Goal: Information Seeking & Learning: Check status

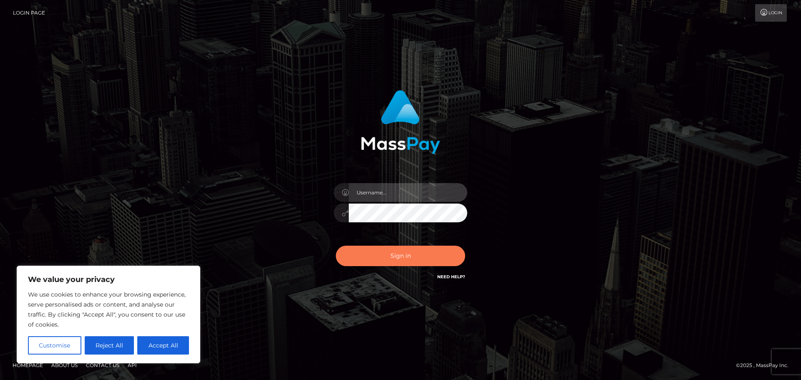
type input "hello.feetfinder"
click at [399, 262] on button "Sign in" at bounding box center [400, 256] width 129 height 20
type input "hello.feetfinder"
click at [408, 253] on button "Sign in" at bounding box center [400, 256] width 129 height 20
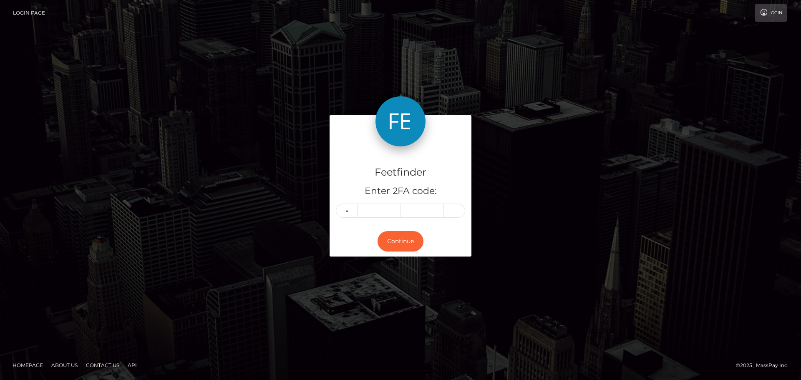
type input "4"
type input "3"
type input "2"
type input "5"
type input "4"
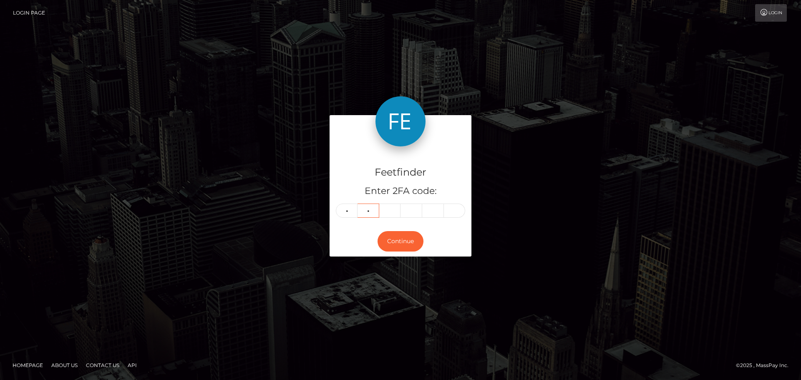
type input "3"
type input "2"
type input "5"
type input "9"
type input "6"
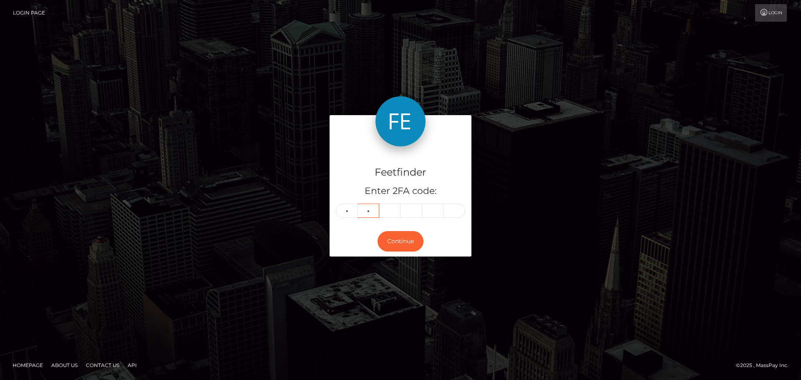
type input "3"
type input "5"
type input "7"
type input "9"
type input "2"
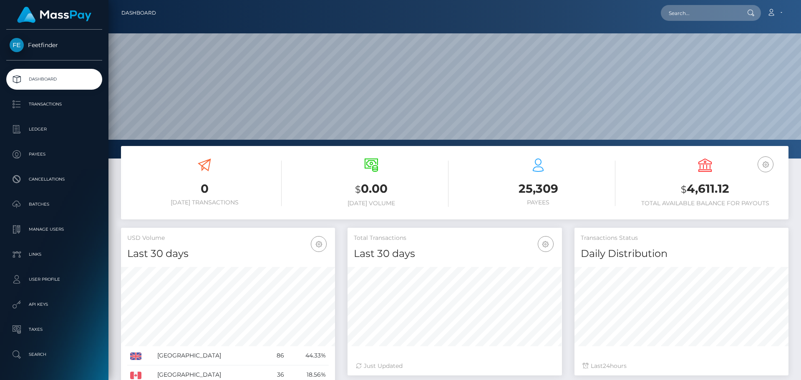
scroll to position [148, 215]
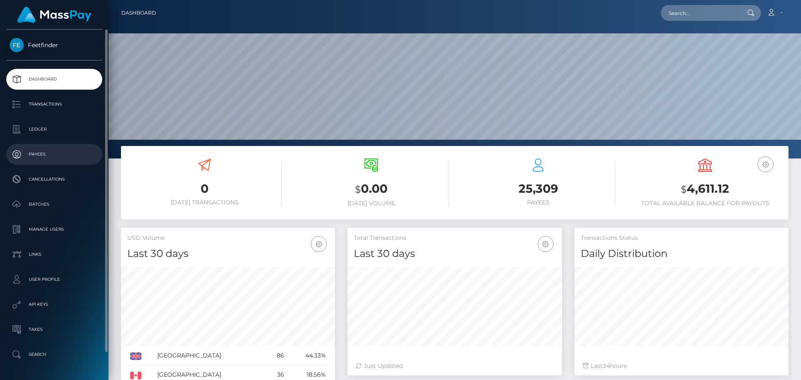
click at [44, 151] on p "Payees" at bounding box center [54, 154] width 89 height 13
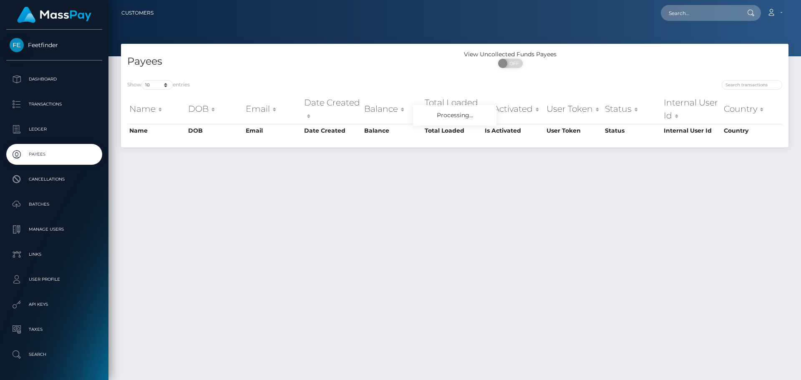
click at [665, 155] on div "Payees View Uncollected Funds Payees ON OFF Show 10 25 50 100 250 entries Name …" at bounding box center [455, 100] width 680 height 112
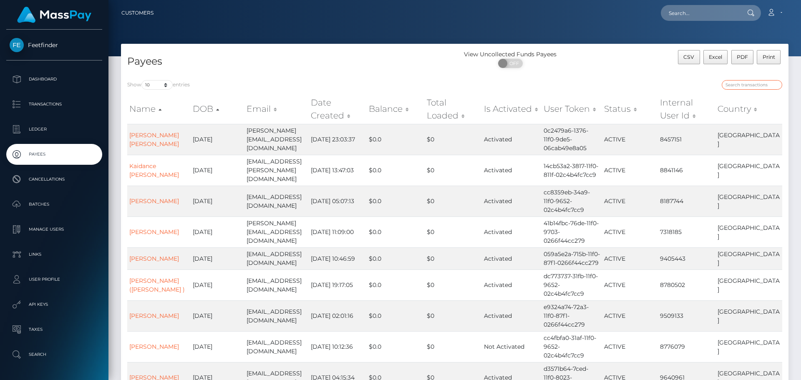
click at [750, 83] on input "search" at bounding box center [752, 85] width 61 height 10
paste input "6f6252c2-7490-11f0-9703-0266f44cc279"
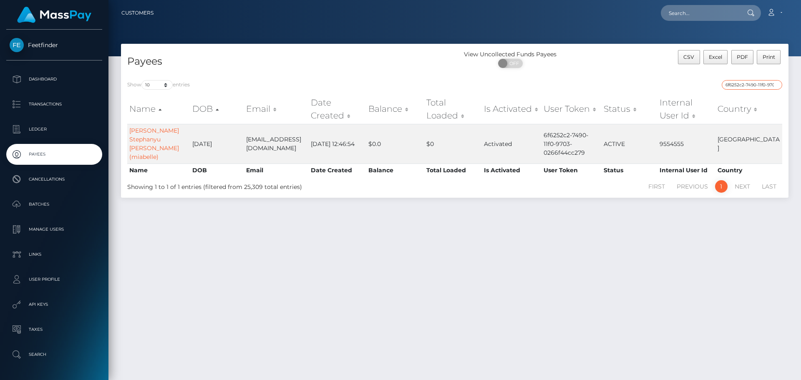
click at [738, 83] on input "6f6252c2-7490-11f0-9703-0266f44cc279" at bounding box center [752, 85] width 61 height 10
paste input "d8a3a066-7e00-11f0-802"
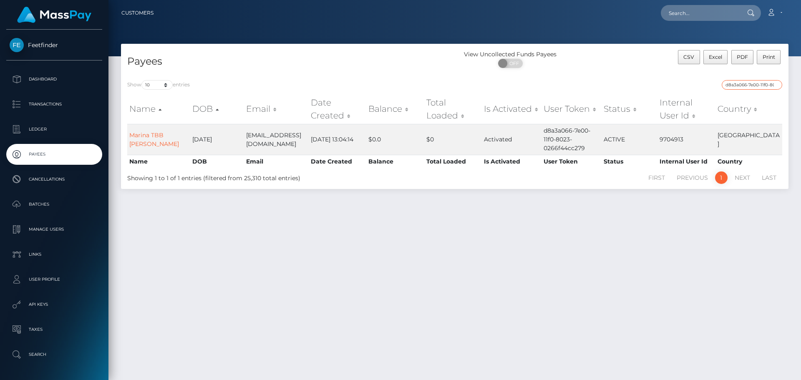
click at [746, 86] on input "d8a3a066-7e00-11f0-8023-0266f44cc279" at bounding box center [752, 85] width 61 height 10
paste input "196eb58-7183-11f0-87f1"
click at [748, 90] on div "d196eb58-7183-11f0-87f1-0266f44cc279" at bounding box center [621, 86] width 321 height 12
click at [749, 86] on input "d196eb58-7183-11f0-87f1-0266f44cc279" at bounding box center [752, 85] width 61 height 10
paste input "218e29de-8111-11f0-8023"
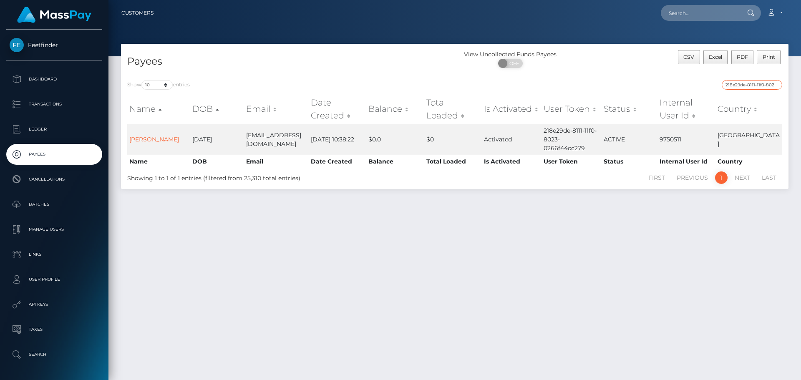
click at [756, 82] on input "218e29de-8111-11f0-8023-0266f44cc279" at bounding box center [752, 85] width 61 height 10
paste input "ec3ea0dd-5a73-11f0-b1fb-02a8c2768cb"
click at [748, 83] on input "ec3ea0dd-5a73-11f0-b1fb-02a8c2768cb9" at bounding box center [752, 85] width 61 height 10
paste input "d886537d-6fe7-11f0-87f1-0266f44cc27"
paste input "9146dce2-707b"
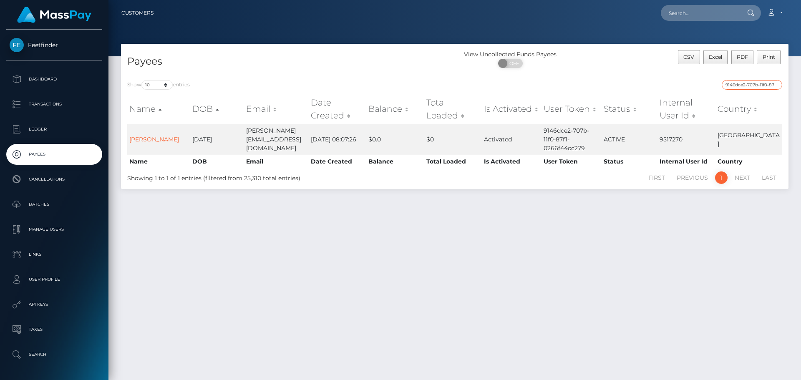
paste input "d0b61afd-76af-11f0-9703"
click at [738, 82] on input "d0b61afd-76af-11f0-9703-0266f44cc279" at bounding box center [752, 85] width 61 height 10
paste input "9e7fafae-4c67-11f0-bf09-062f66d36555"
click at [763, 83] on input "9e7fafae-4c67-11f0-bf09-062f66d36555" at bounding box center [752, 85] width 61 height 10
paste input "fc11a997-5cdf-11f0-b1fb-02a8c2768cb9"
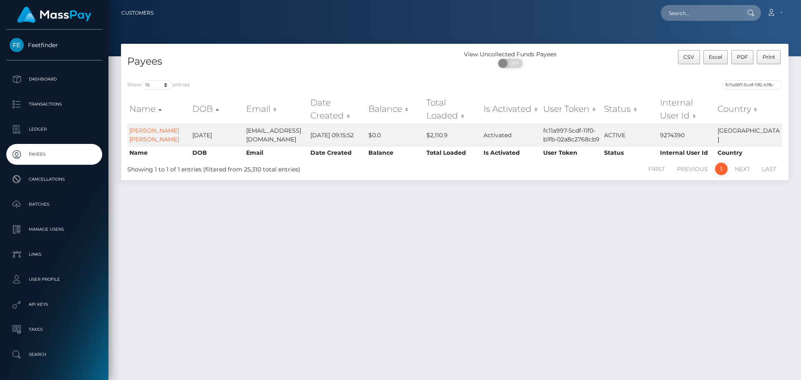
click at [683, 230] on div "Payees View Uncollected Funds Payees ON OFF CSV Excel PDF Print Show 10 25 50 1…" at bounding box center [455, 208] width 693 height 329
drag, startPoint x: 622, startPoint y: 318, endPoint x: 627, endPoint y: 320, distance: 6.0
click at [626, 320] on div "Payees View Uncollected Funds Payees ON OFF CSV Excel PDF Print Show 10 25 50 1…" at bounding box center [455, 208] width 693 height 329
click at [763, 85] on input "fc11a997-5cdf-11f0-b1fb-02a8c2768cb9" at bounding box center [752, 85] width 61 height 10
paste input "dec1acbb-111a-11f0-9de5-06cab49e8a05"
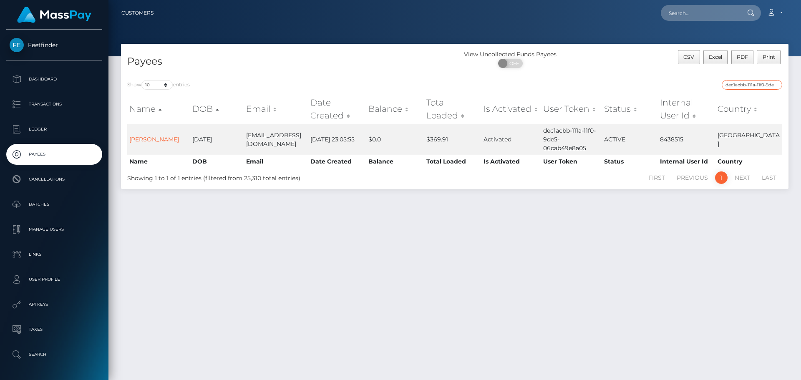
click at [735, 83] on input "dec1acbb-111a-11f0-9de5-06cab49e8a05" at bounding box center [752, 85] width 61 height 10
paste input "7a92217e-67ea-11f0-a026-06178c1a380f"
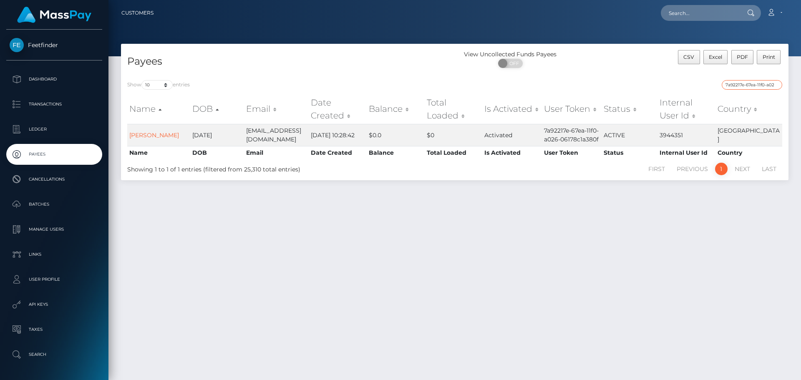
click at [753, 84] on input "7a92217e-67ea-11f0-a026-06178c1a380f" at bounding box center [752, 85] width 61 height 10
paste input "24f721e7-7be1-11f0-8023-0266f44cc279"
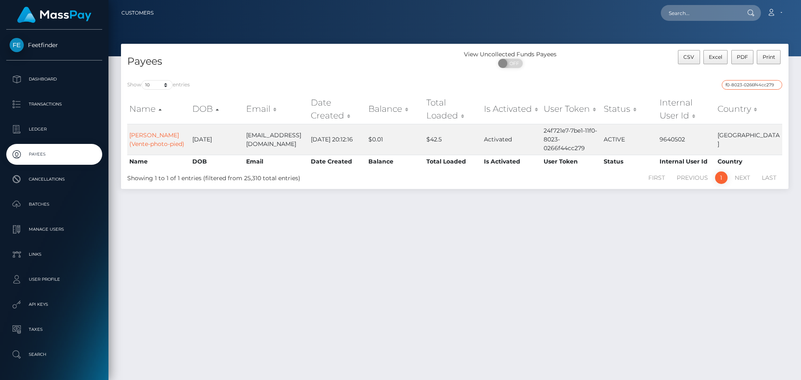
type input "24f721e7-7be1-11f0-8023-0266f44cc279"
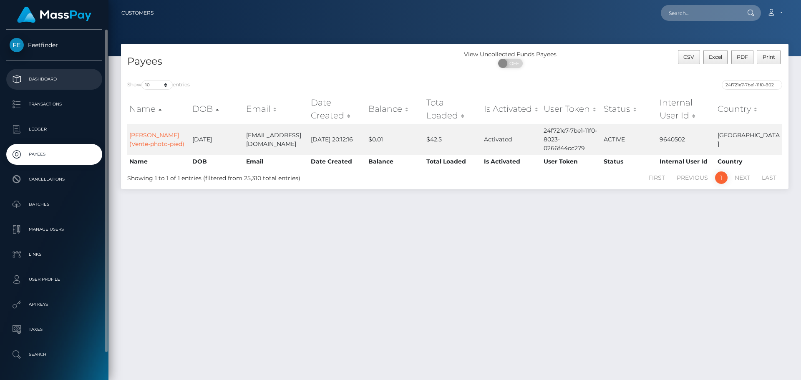
click at [45, 79] on p "Dashboard" at bounding box center [54, 79] width 89 height 13
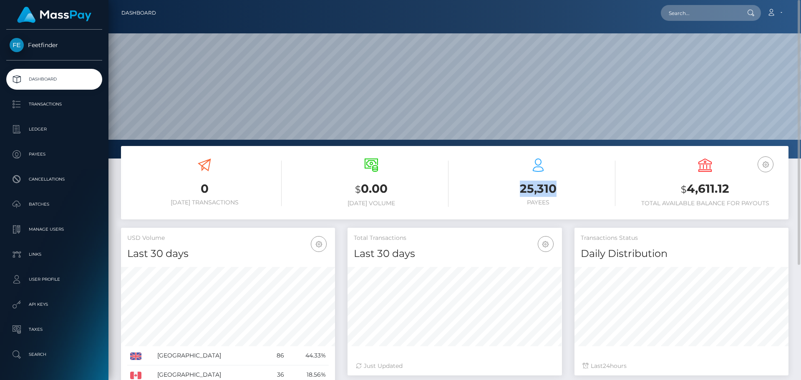
drag, startPoint x: 560, startPoint y: 190, endPoint x: 505, endPoint y: 193, distance: 54.7
click at [506, 192] on h3 "25,310" at bounding box center [538, 189] width 154 height 16
click at [483, 222] on div "0 Today Transactions $ 0.00 Today Volume 25,310 Payees $" at bounding box center [455, 187] width 680 height 82
click at [535, 194] on h3 "25,310" at bounding box center [538, 189] width 154 height 16
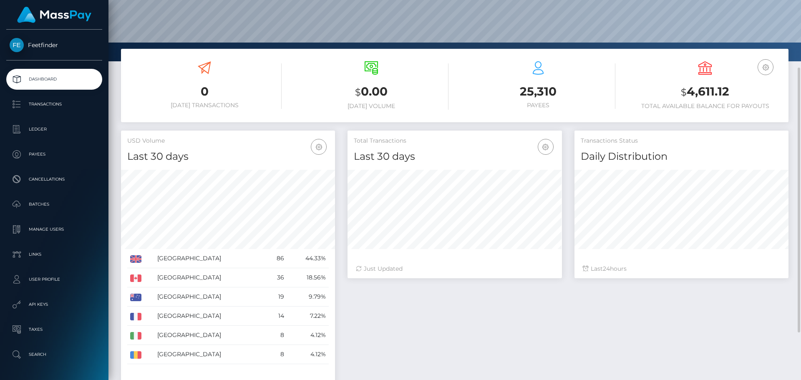
scroll to position [165, 0]
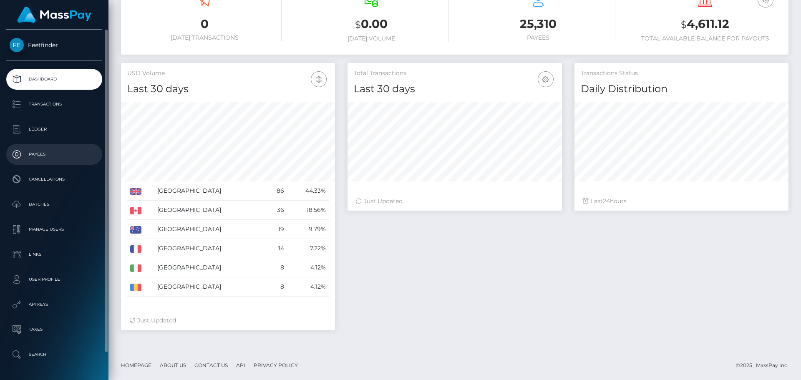
click at [34, 149] on p "Payees" at bounding box center [54, 154] width 89 height 13
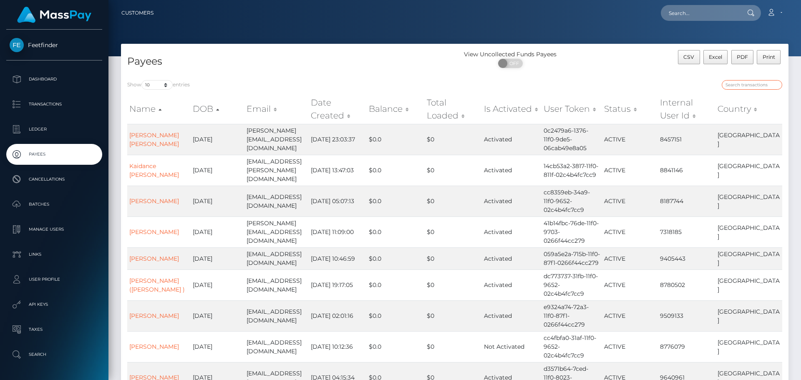
click at [743, 88] on input "search" at bounding box center [752, 85] width 61 height 10
paste input "ca43a567-7d6e-11f0-8023-0266f44cc279"
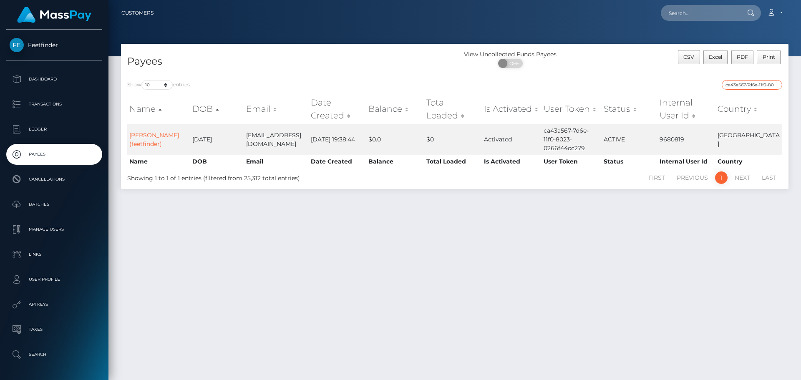
click at [753, 83] on input "ca43a567-7d6e-11f0-8023-0266f44cc279" at bounding box center [752, 85] width 61 height 10
paste input "e4080417-4185-11f0-bf09-062f66d36555"
click at [746, 83] on input "e4080417-4185-11f0-bf09-062f66d36555" at bounding box center [752, 85] width 61 height 10
paste input "6b21e5a5-7d8f-11f0-8023-0266f44cc279"
click at [751, 90] on div "6b21e5a5-7d8f-11f0-8023-0266f44cc279" at bounding box center [621, 86] width 321 height 12
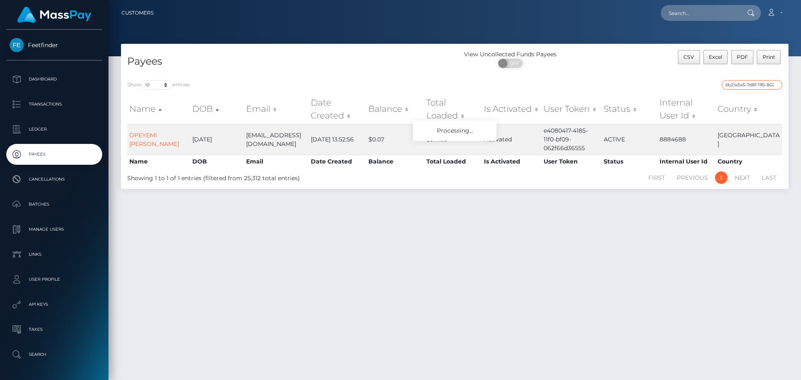
click at [751, 86] on input "6b21e5a5-7d8f-11f0-8023-0266f44cc279" at bounding box center [752, 85] width 61 height 10
click at [760, 86] on input "6b21e5a5-7d8f-11f0-8023-0266f44cc279" at bounding box center [752, 85] width 61 height 10
click at [737, 84] on input "6b21e5a5-7d8f-11f0-8023-0266f44cc279" at bounding box center [752, 85] width 61 height 10
paste input "5717ae64-7965-11f0-970"
click at [747, 83] on input "5717ae64-7965-11f0-9703-0266f44cc279" at bounding box center [752, 85] width 61 height 10
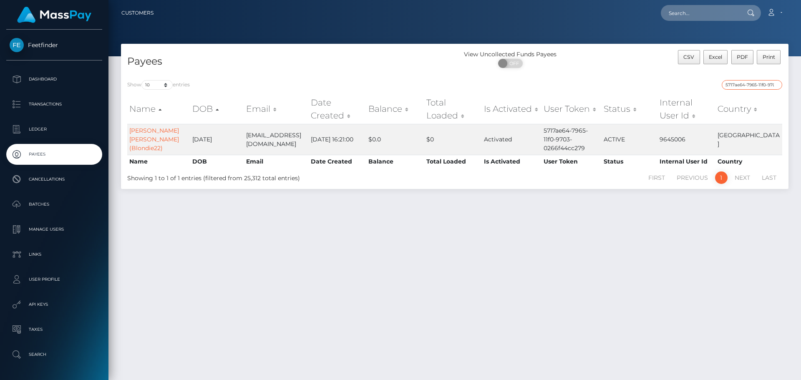
paste input "2fc5d854-7fbc-11f0-802"
click at [733, 86] on input "2fc5d854-7fbc-11f0-8023-0266f44cc279" at bounding box center [752, 85] width 61 height 10
paste input "d0095c0-81d2"
click at [750, 86] on input "2d0095c0-81d2-11f0-8023-0266f44cc279" at bounding box center [752, 85] width 61 height 10
paste input "a7c6857f-6274-11f0-b1fb-02a8c2768cb"
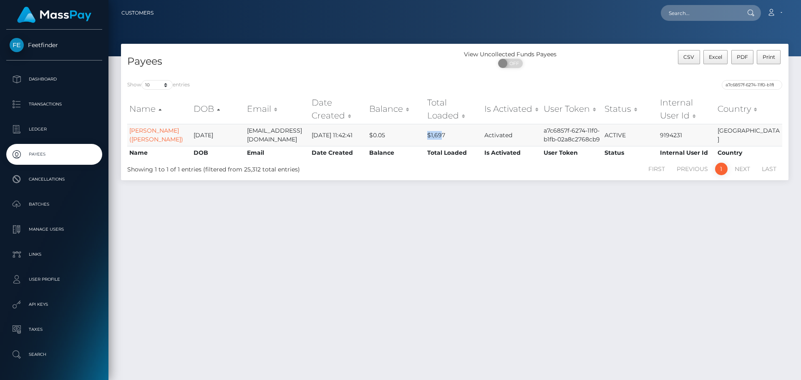
drag, startPoint x: 443, startPoint y: 143, endPoint x: 424, endPoint y: 143, distance: 19.2
click at [424, 143] on tr "Rosana Edith Collinao (Adriana) 1985-11-02 rosanac388@gmail.com 2025-07-16 11:4…" at bounding box center [454, 135] width 655 height 22
drag, startPoint x: 455, startPoint y: 143, endPoint x: 429, endPoint y: 138, distance: 26.9
click at [429, 138] on td "$1,697" at bounding box center [453, 135] width 57 height 22
click at [749, 87] on input "a7c6857f-6274-11f0-b1fb-02a8c2768cb9" at bounding box center [752, 85] width 61 height 10
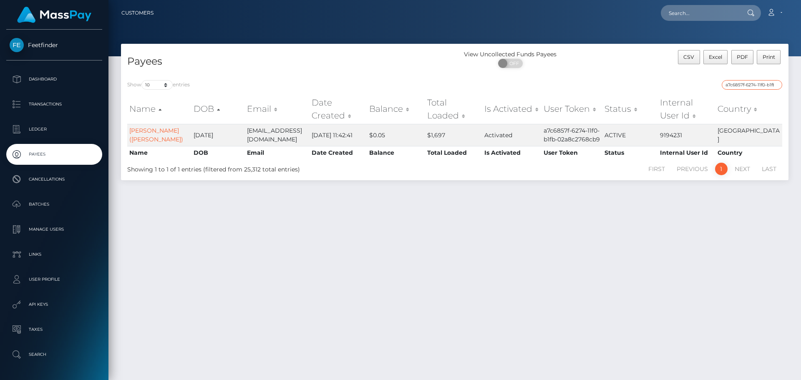
paste input "017392bf-7927-11f0-9703-0266f44cc27"
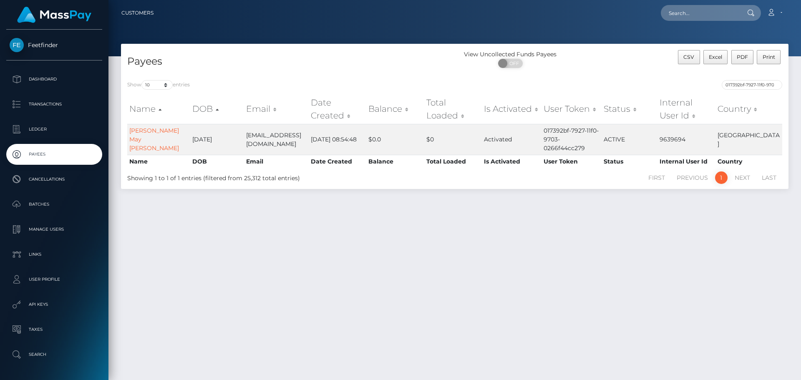
click at [513, 222] on div "Payees View Uncollected Funds Payees ON OFF CSV Excel PDF Print Show 10 25 50 1…" at bounding box center [455, 208] width 693 height 329
click at [754, 82] on input "017392bf-7927-11f0-9703-0266f44cc279" at bounding box center [752, 85] width 61 height 10
paste input "a7c6857f-6274-11f0-b1fb-02a8c2768cb"
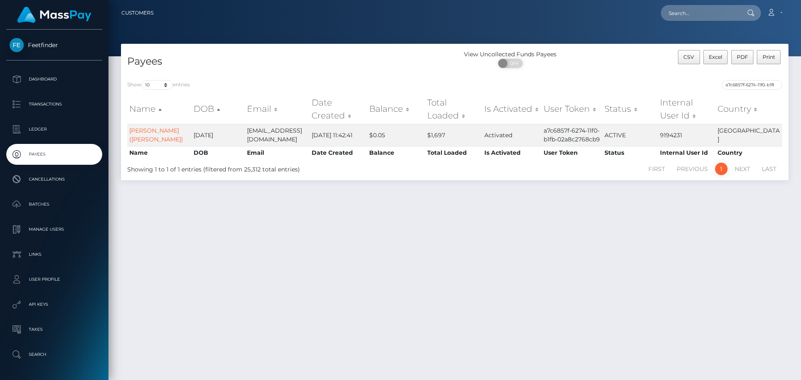
click at [641, 266] on div "Payees View Uncollected Funds Payees ON OFF CSV Excel PDF Print Show 10 25 50 1…" at bounding box center [455, 208] width 693 height 329
click at [604, 237] on div "Payees View Uncollected Funds Payees ON OFF CSV Excel PDF Print Show 10 25 50 1…" at bounding box center [455, 208] width 693 height 329
click at [754, 83] on input "a7c6857f-6274-11f0-b1fb-02a8c2768cb9" at bounding box center [752, 85] width 61 height 10
paste input "017392bf-7927-11f0-9703-0266f44cc27"
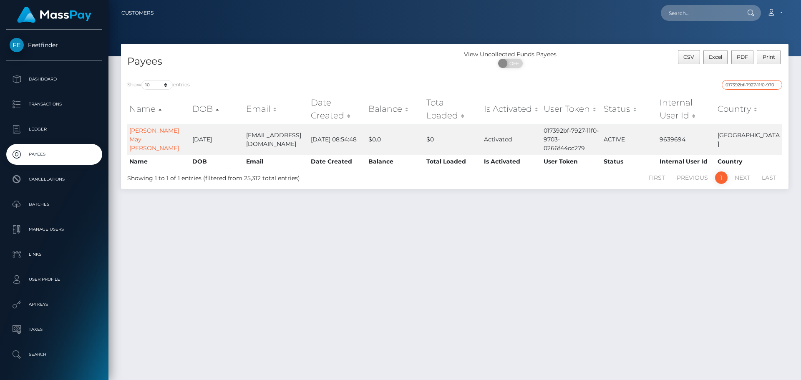
click at [745, 84] on input "017392bf-7927-11f0-9703-0266f44cc279" at bounding box center [752, 85] width 61 height 10
paste input "cdb18b6-7cd9-11f0-802"
click at [760, 78] on div "Show 10 25 50 100 250 entries 0cdb18b6-7cd9-11f0-8023-0266f44cc279 Name DOB Ema…" at bounding box center [455, 131] width 668 height 115
click at [758, 82] on input "0cdb18b6-7cd9-11f0-8023-0266f44cc279" at bounding box center [752, 85] width 61 height 10
paste input "8e13e0dc-8165"
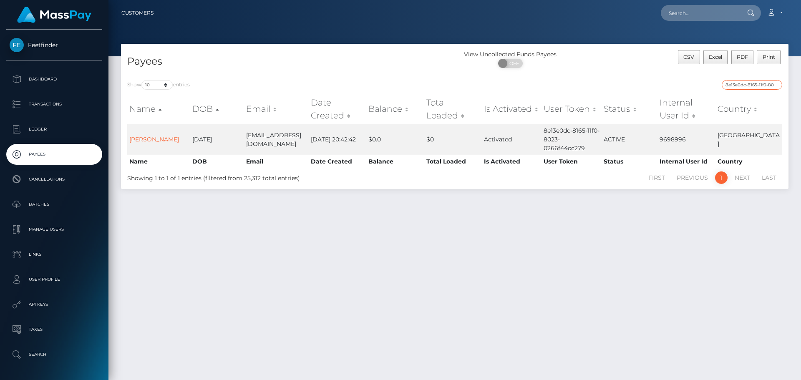
click at [749, 86] on input "8e13e0dc-8165-11f0-8023-0266f44cc279" at bounding box center [752, 85] width 61 height 10
paste input "1e8c5af5-75fe-11f0-970"
click at [754, 88] on input "1e8c5af5-75fe-11f0-9703-0266f44cc279" at bounding box center [752, 85] width 61 height 10
paste input "be611a19-78af"
click at [731, 89] on input "be611a19-78af-11f0-9703-0266f44cc279" at bounding box center [752, 85] width 61 height 10
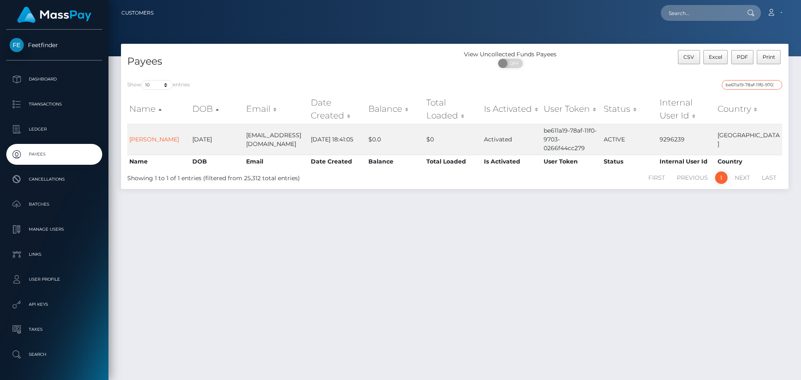
paste input "25fe193c-7fa2-11f0-802"
click at [590, 231] on div "Payees View Uncollected Funds Payees ON OFF CSV Excel PDF Print Show 10 25 50 1…" at bounding box center [455, 208] width 693 height 329
click at [746, 85] on input "25fe193c-7fa2-11f0-8023-0266f44cc279" at bounding box center [752, 85] width 61 height 10
paste input "5bd9a933-6e2c-11f0-87f1"
click at [759, 86] on input "5bd9a933-6e2c-11f0-87f1-0266f44cc279" at bounding box center [752, 85] width 61 height 10
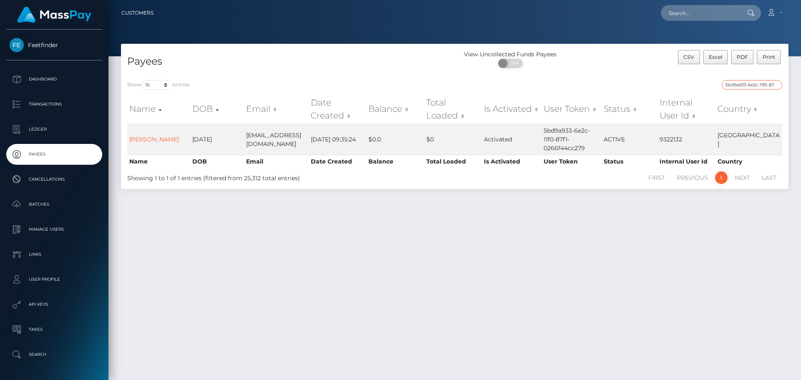
paste input "c8cd4b03-7b76-11f0-8023"
click at [585, 217] on div "Payees View Uncollected Funds Payees ON OFF CSV Excel PDF Print Show 10 25 50 1…" at bounding box center [455, 208] width 693 height 329
click at [736, 86] on input "c8cd4b03-7b76-11f0-8023-0266f44cc279" at bounding box center [752, 85] width 61 height 10
paste input "a2c6dd5-7847-11f0-970"
click at [742, 83] on input "ca2c6dd5-7847-11f0-9703-0266f44cc279" at bounding box center [752, 85] width 61 height 10
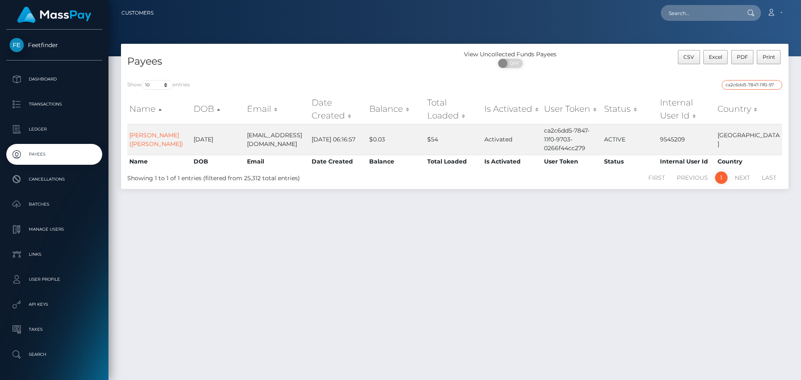
paste input "37672508-7ea0-11f0-802"
drag, startPoint x: 745, startPoint y: 76, endPoint x: 745, endPoint y: 81, distance: 4.6
click at [746, 78] on div "Show 10 25 50 100 250 entries 37672508-7ea0-11f0-8023-0266f44cc279 Name DOB Ema…" at bounding box center [455, 131] width 668 height 115
click at [744, 82] on input "37672508-7ea0-11f0-8023-0266f44cc279" at bounding box center [752, 85] width 61 height 10
paste input "2159578d-7fe2"
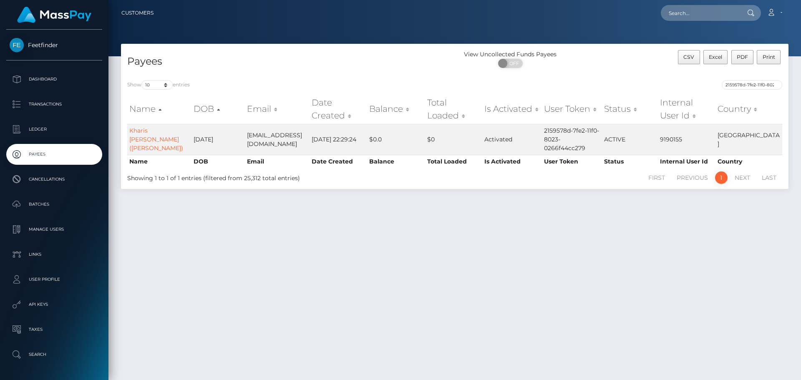
click at [743, 77] on div "Show 10 25 50 100 250 entries 2159578d-7fe2-11f0-8023-0266f44cc279 Name DOB Ema…" at bounding box center [455, 131] width 668 height 115
click at [743, 84] on input "2159578d-7fe2-11f0-8023-0266f44cc279" at bounding box center [752, 85] width 61 height 10
paste input "7c6fc8b2-4c60-11f0-bf09-062f66d36555"
click at [544, 220] on div "Payees View Uncollected Funds Payees ON OFF CSV Excel PDF Print Show 10 25 50 1…" at bounding box center [455, 208] width 693 height 329
click at [737, 85] on input "7c6fc8b2-4c60-11f0-bf09-062f66d36555" at bounding box center [752, 85] width 61 height 10
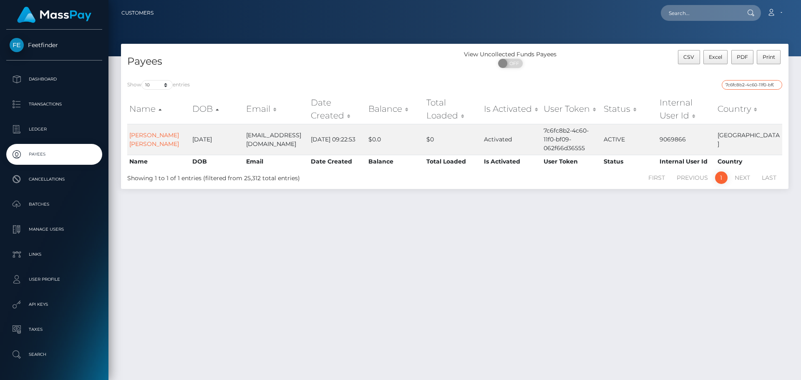
paste input "1c98f8a6-778a-11f0-9703-0266f44cc279"
click at [752, 85] on input "1c98f8a6-778a-11f0-9703-0266f44cc279" at bounding box center [752, 85] width 61 height 10
click at [576, 198] on div "Payees View Uncollected Funds Payees ON OFF CSV Excel PDF Print Show 10 25 50 1…" at bounding box center [455, 208] width 693 height 329
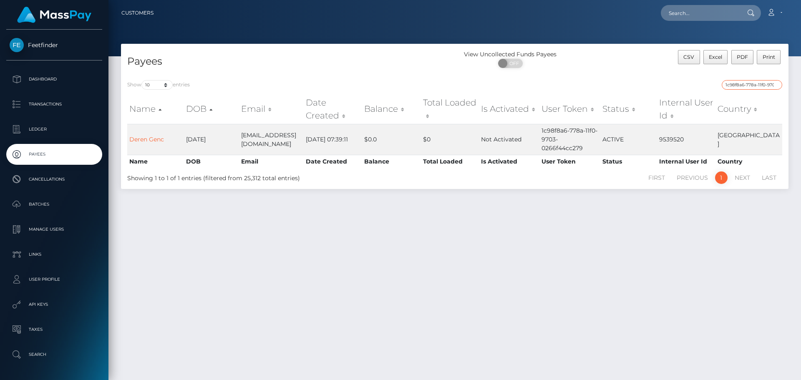
click at [735, 80] on input "1c98f8a6-778a-11f0-9703-0266f44cc279" at bounding box center [752, 85] width 61 height 10
paste input "e9edbef7-38e2-11f0-811f-02c4b4fc7cc"
click at [734, 82] on input "e9edbef7-38e2-11f0-811f-02c4b4fc7cc9" at bounding box center [752, 85] width 61 height 10
paste input "62e85b84-827f-11f0-8023-0266f44cc27"
click at [724, 83] on input "62e85b84-827f-11f0-8023-0266f44cc279" at bounding box center [752, 85] width 61 height 10
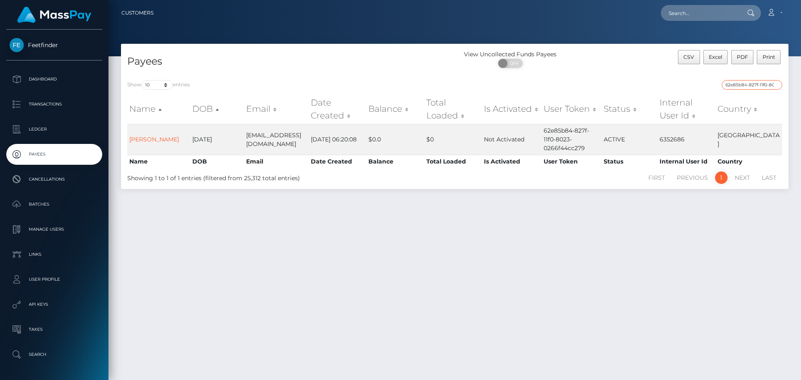
paste input "f6252c2-7490-11f0-970"
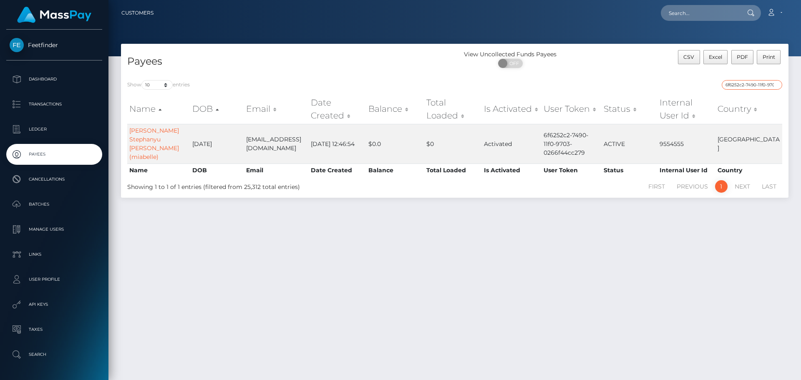
click at [739, 81] on input "6f6252c2-7490-11f0-9703-0266f44cc279" at bounding box center [752, 85] width 61 height 10
paste input "c8657b62-826b-11f0-802"
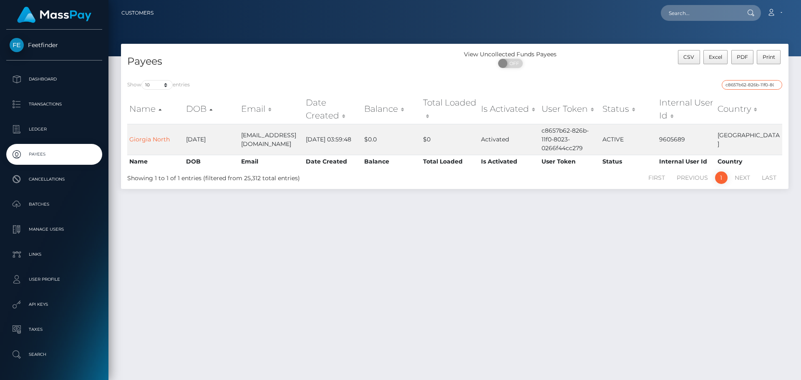
click at [734, 84] on input "c8657b62-826b-11f0-8023-0266f44cc279" at bounding box center [752, 85] width 61 height 10
paste input "0d4d2028-7f61"
click at [748, 79] on div "Show 10 25 50 100 250 entries 0d4d2028-7f61-11f0-8023-0266f44cc279 Name DOB Ema…" at bounding box center [455, 131] width 668 height 115
click at [751, 81] on input "0d4d2028-7f61-11f0-8023-0266f44cc279" at bounding box center [752, 85] width 61 height 10
paste input "ef683032-7d63"
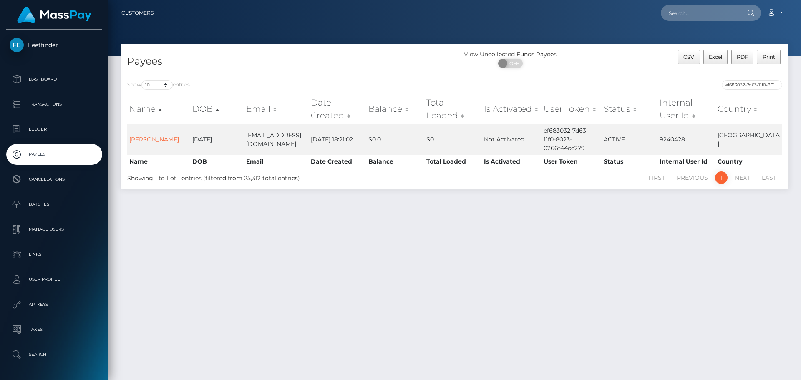
click at [738, 87] on div "ef683032-7d63-11f0-8023-0266f44cc279" at bounding box center [621, 86] width 321 height 12
click at [738, 86] on input "ef683032-7d63-11f0-8023-0266f44cc279" at bounding box center [752, 85] width 61 height 10
paste input "8ced8e70-6b20-11f0-87f1"
click at [748, 86] on input "8ced8e70-6b20-11f0-87f1-0266f44cc279" at bounding box center [752, 85] width 61 height 10
paste input "d9d084f7-7f71-11f0-8023"
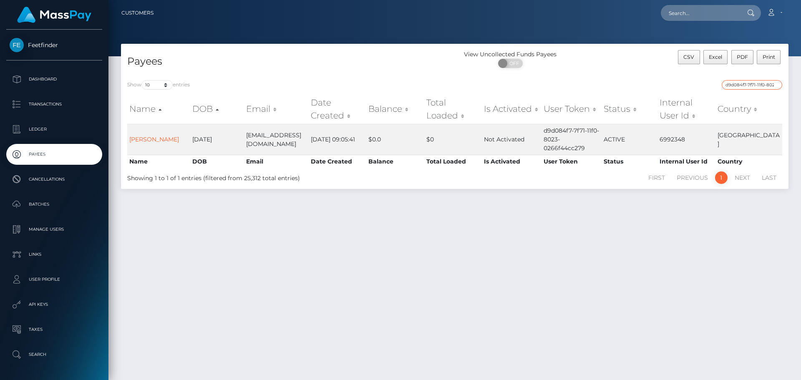
click at [740, 83] on input "d9d084f7-7f71-11f0-8023-0266f44cc279" at bounding box center [752, 85] width 61 height 10
paste input "ecd840b9-788c-11f0-970"
click at [734, 81] on input "ecd840b9-788c-11f0-9703-0266f44cc279" at bounding box center [752, 85] width 61 height 10
paste input "31720880-7eb8-11f0-802"
click at [747, 89] on input "31720880-7eb8-11f0-8023-0266f44cc279" at bounding box center [752, 85] width 61 height 10
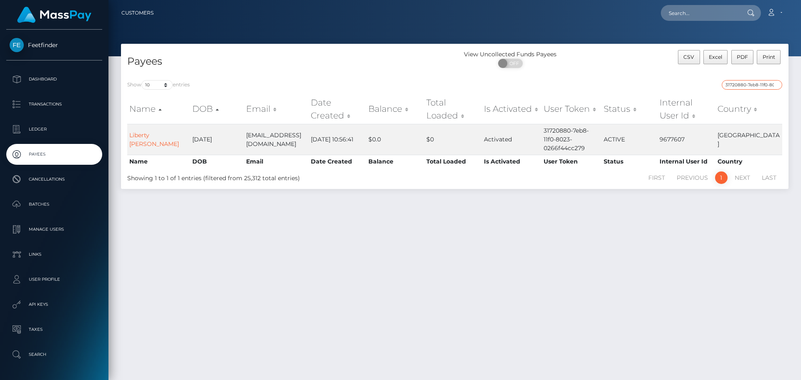
paste input "a911c0e3-7233-11f0-87f1"
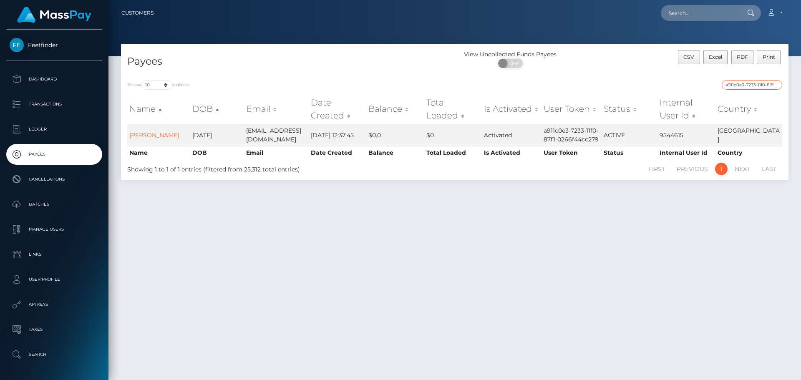
click at [735, 86] on input "a911c0e3-7233-11f0-87f1-0266f44cc279" at bounding box center [752, 85] width 61 height 10
paste input "15b9c638-8135-11f0-8023"
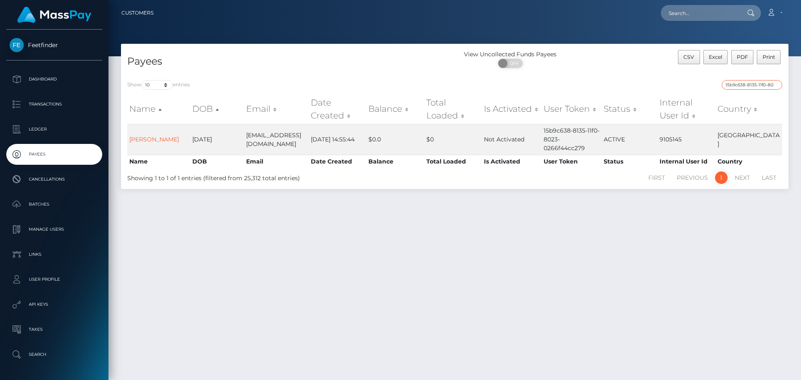
click at [740, 86] on input "15b9c638-8135-11f0-8023-0266f44cc279" at bounding box center [752, 85] width 61 height 10
paste input "4a1e1c65-70a4-11f0-87f1"
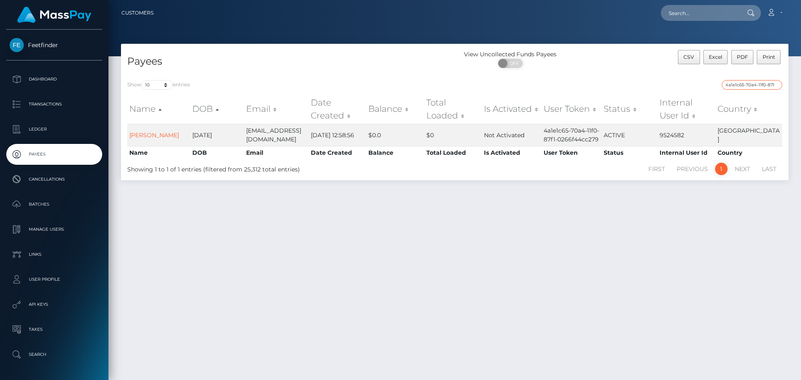
click at [767, 86] on input "4a1e1c65-70a4-11f0-87f1-0266f44cc279" at bounding box center [752, 85] width 61 height 10
paste input "16a6eccd-7b33-11f0-8023"
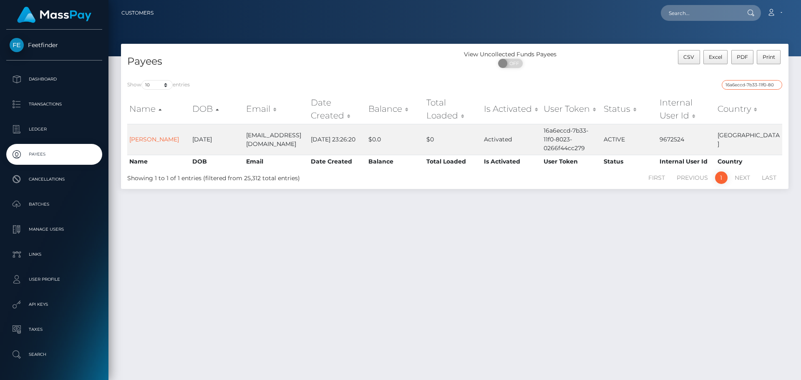
click at [730, 88] on input "16a6eccd-7b33-11f0-8023-0266f44cc279" at bounding box center [752, 85] width 61 height 10
paste input "b255005f-6ed5-11f0-87f1"
click at [746, 86] on input "b255005f-6ed5-11f0-87f1-0266f44cc279" at bounding box center [752, 85] width 61 height 10
paste input "a8a3ee9e-7334"
click at [745, 87] on input "a8a3ee9e-7334-11f0-87f1-0266f44cc279" at bounding box center [752, 85] width 61 height 10
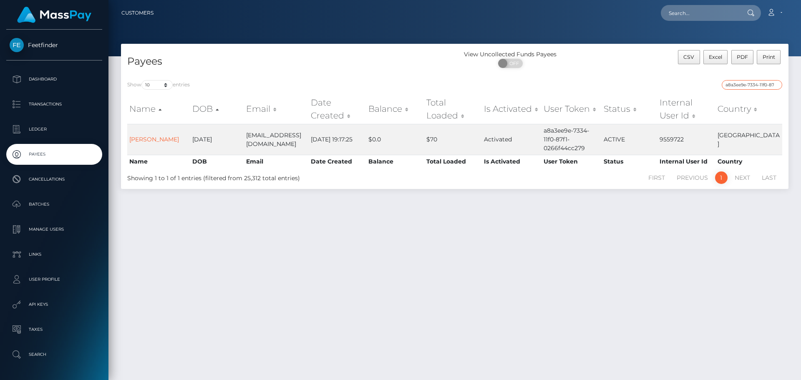
paste input "4b33b283-7228"
click at [741, 84] on input "4b33b283-7228-11f0-87f1-0266f44cc279" at bounding box center [752, 85] width 61 height 10
paste input "0390ad7b-76dd-11f0-9703"
click at [741, 86] on input "0390ad7b-76dd-11f0-9703-0266f44cc279" at bounding box center [752, 85] width 61 height 10
paste input "6d6fffc2-79a9"
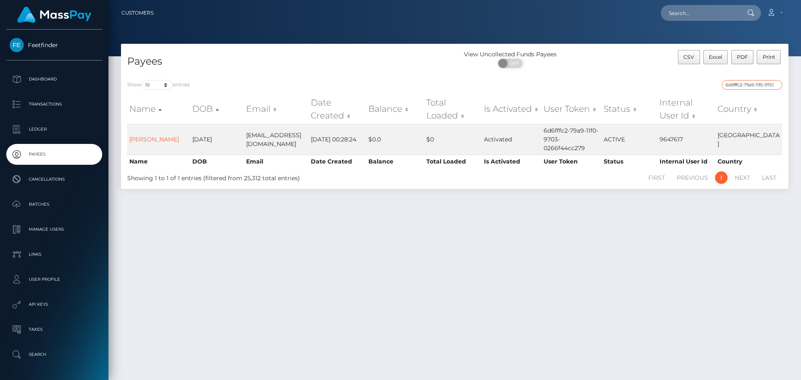
click at [749, 87] on input "6d6fffc2-79a9-11f0-9703-0266f44cc279" at bounding box center [752, 85] width 61 height 10
paste input "4dc91644-76d7"
click at [736, 85] on input "4dc91644-76d7-11f0-9703-0266f44cc279" at bounding box center [752, 85] width 61 height 10
paste input "1299edc4-7896"
click at [741, 84] on input "1299edc4-7896-11f0-9703-0266f44cc279" at bounding box center [752, 85] width 61 height 10
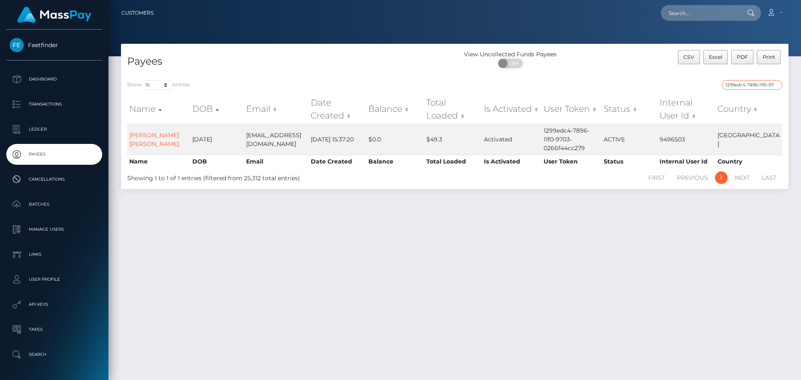
paste input "2b13e8bc-6810-11f0-a026-06178c1a380f"
click at [735, 90] on div "2b13e8bc-6810-11f0-a026-06178c1a380f" at bounding box center [621, 86] width 321 height 12
click at [738, 86] on input "2b13e8bc-6810-11f0-a026-06178c1a380f" at bounding box center [752, 85] width 61 height 10
paste input "52cc0e83-8234-11f0-8023-0266f44cc279"
click at [739, 88] on input "52cc0e83-8234-11f0-8023-0266f44cc279" at bounding box center [752, 85] width 61 height 10
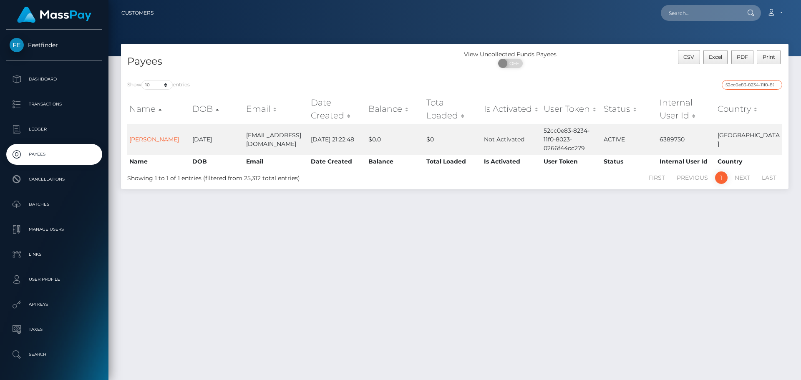
paste input "034ebf86-7abb"
click at [730, 88] on input "034ebf86-7abb-11f0-8023-0266f44cc279" at bounding box center [752, 85] width 61 height 10
paste input "317086aa-7644-11f0-970"
click at [733, 86] on input "317086aa-7644-11f0-9703-0266f44cc279f" at bounding box center [752, 85] width 61 height 10
paste input "b09feadf-6a27-11f0-87f1-0266f44cc279"
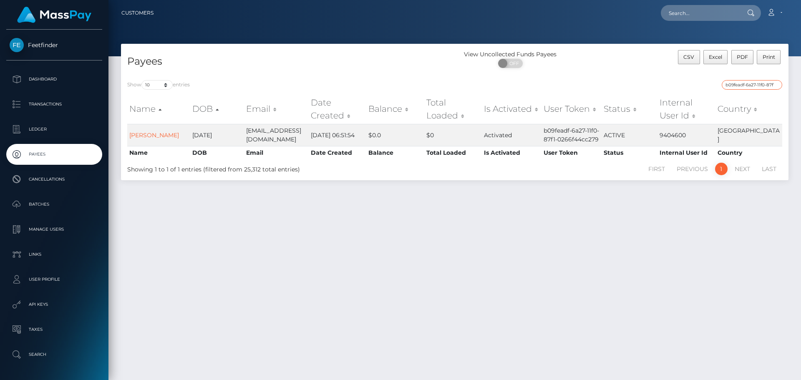
click at [728, 81] on input "b09feadf-6a27-11f0-87f1-0266f44cc279" at bounding box center [752, 85] width 61 height 10
paste input "02d0b63d-8350-11f0-8023"
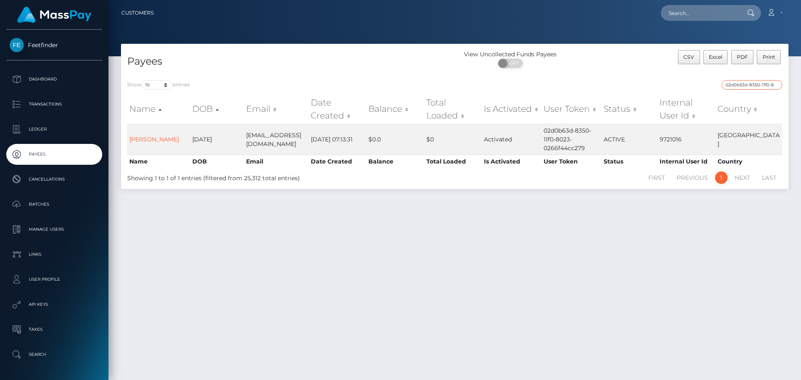
click at [746, 88] on input "02d0b63d-8350-11f0-8023-0266f44cc279" at bounding box center [752, 85] width 61 height 10
paste input "93db91e5-84"
click at [737, 87] on input "93db91e5-8450-11f0-8023-0266f44cc279" at bounding box center [752, 85] width 61 height 10
paste input "6df71323-3f88-11f0-bf09-062f66d36555"
click at [749, 83] on input "6df71323-3f88-11f0-bf09-062f66d36555" at bounding box center [752, 85] width 61 height 10
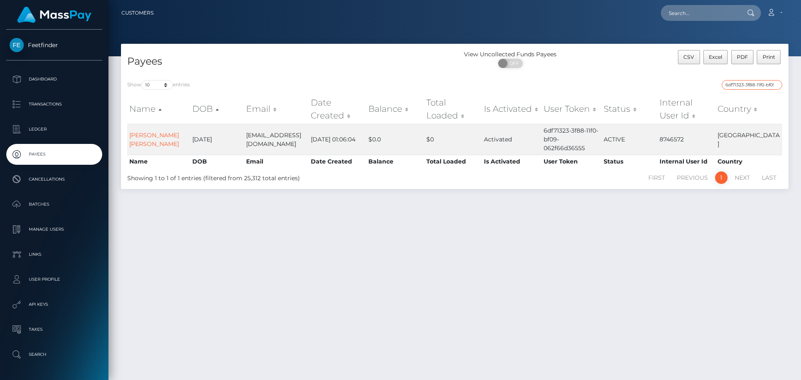
paste input "479735b2-39ba-11f0-811f-02c4b4fc7cc9"
click at [732, 84] on input "479735b2-39ba-11f0-811f-02c4b4fc7cc9" at bounding box center [752, 85] width 61 height 10
paste input "ff598a00-7c48-11f0-8023-0266f44cc27"
click at [555, 206] on div "Payees View Uncollected Funds Payees ON OFF CSV Excel PDF Print Show 10 25 50 1…" at bounding box center [455, 208] width 693 height 329
click at [740, 83] on input "ff598a00-7c48-11f0-8023-0266f44cc279" at bounding box center [752, 85] width 61 height 10
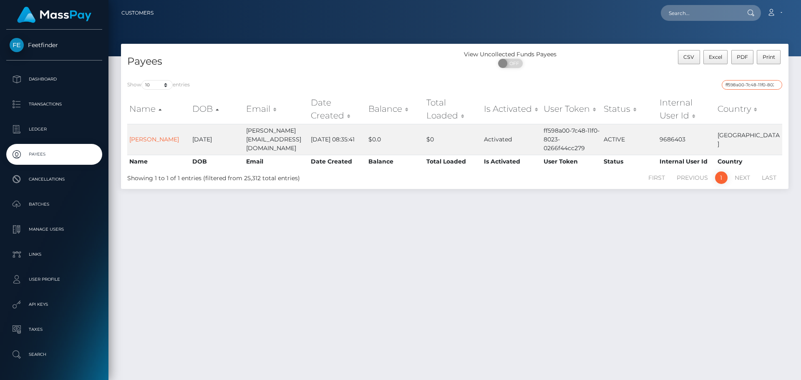
paste input "ebe14a24-8333"
click at [624, 281] on div "Payees View Uncollected Funds Payees ON OFF CSV Excel PDF Print Show 10 25 50 1…" at bounding box center [455, 208] width 693 height 329
click at [653, 266] on div "Payees View Uncollected Funds Payees ON OFF CSV Excel PDF Print Show 10 25 50 1…" at bounding box center [455, 208] width 693 height 329
drag, startPoint x: 680, startPoint y: 229, endPoint x: 663, endPoint y: 231, distance: 17.2
click at [680, 230] on div "Payees View Uncollected Funds Payees ON OFF CSV Excel PDF Print Show 10 25 50 1…" at bounding box center [455, 208] width 693 height 329
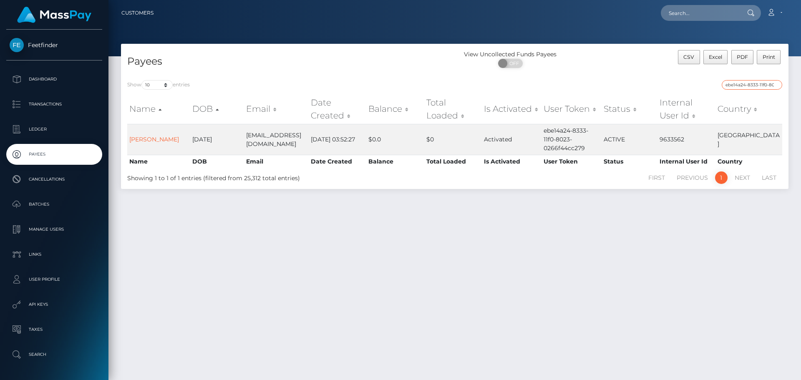
click at [746, 86] on input "ebe14a24-8333-11f0-8023-0266f44cc279" at bounding box center [752, 85] width 61 height 10
paste input "9752fae7-8411"
click at [748, 77] on div "Show 10 25 50 100 250 entries 9752fae7-8411-11f0-8023-0266f44cc279 Name DOB Ema…" at bounding box center [455, 131] width 668 height 115
click at [746, 81] on input "9752fae7-8411-11f0-8023-0266f44cc279" at bounding box center [752, 85] width 61 height 10
paste input "efd2da18-835a"
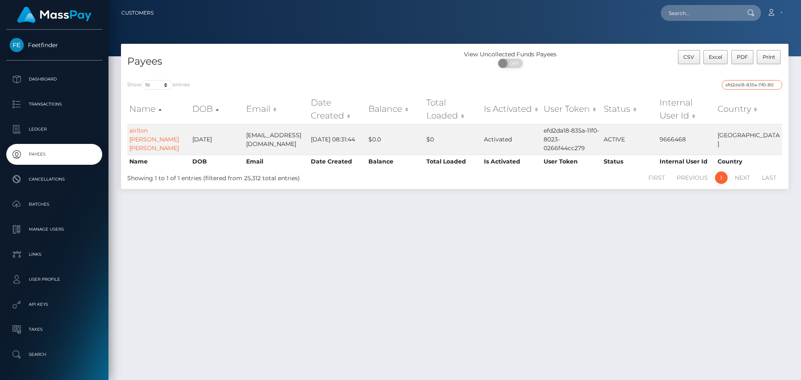
click at [757, 82] on input "efd2da18-835a-11f0-8023-0266f44cc279" at bounding box center [752, 85] width 61 height 10
paste input "128d5e28-4da3-11f0-bf09-062f66d36555"
click at [498, 149] on td "Activated" at bounding box center [512, 139] width 60 height 31
click at [517, 203] on div "Payees View Uncollected Funds Payees ON OFF CSV Excel PDF Print Show 10 25 50 1…" at bounding box center [455, 208] width 693 height 329
click at [724, 85] on input "128d5e28-4da3-11f0-bf09-062f66d36555" at bounding box center [752, 85] width 61 height 10
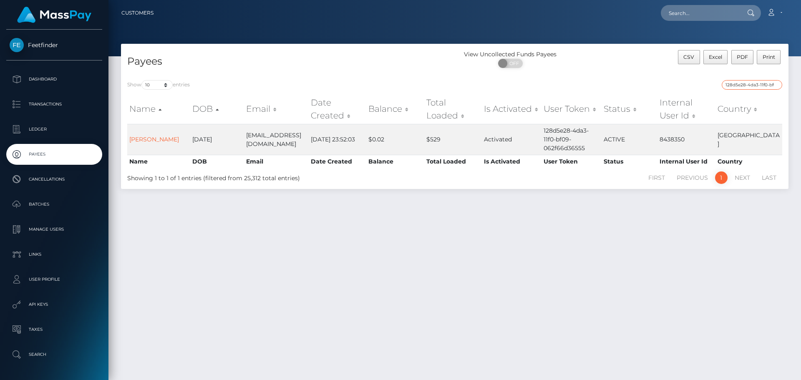
paste input "885982c7-791d-11f0-9703-0266f44cc279"
click at [750, 84] on input "885982c7-791d-11f0-9703-0266f44cc279" at bounding box center [752, 85] width 61 height 10
paste input "4170fc75-3e3f-11f0-bf09-062f66d36555"
click at [745, 84] on input "4170fc75-3e3f-11f0-bf09-062f66d36555" at bounding box center [752, 85] width 61 height 10
paste input "afb2c72b-835c-11f0-8023-0266f44cc279"
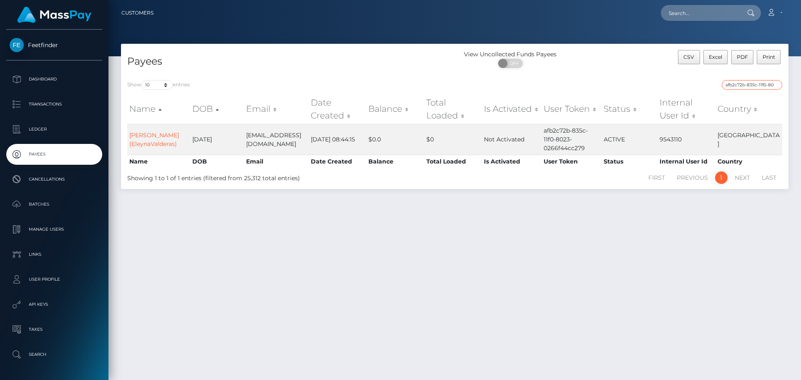
click at [739, 82] on input "afb2c72b-835c-11f0-8023-0266f44cc279" at bounding box center [752, 85] width 61 height 10
paste input "bb682aad-7fd1"
click at [745, 90] on div "bb682aad-7fd1-11f0-8023-0266f44cc279" at bounding box center [621, 86] width 321 height 12
click at [745, 85] on input "bb682aad-7fd1-11f0-8023-0266f44cc279" at bounding box center [752, 85] width 61 height 10
click at [745, 83] on input "bb682aad-7fd1-11f0-8023-0266f44cc279" at bounding box center [752, 85] width 61 height 10
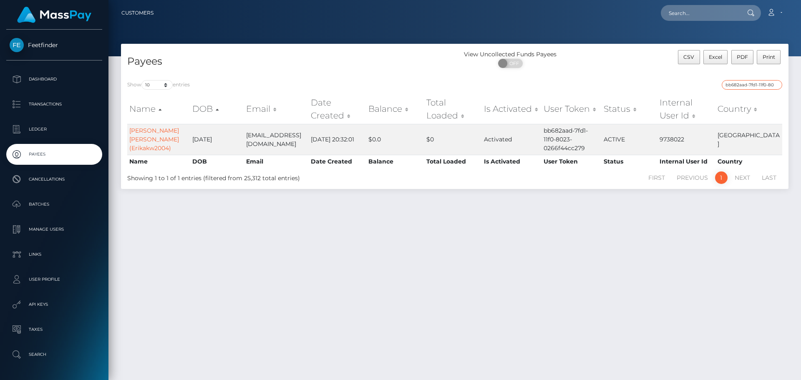
paste input "a75d006f-3d60-11f0-bf09-062f66d36555"
click at [758, 87] on input "a75d006f-3d60-11f0-bf09-062f66d36555" at bounding box center [752, 85] width 61 height 10
paste input "367f451f-7766-11f0-9703-0266f44cc279"
click at [748, 88] on input "367f451f-7766-11f0-9703-0266f44cc279" at bounding box center [752, 85] width 61 height 10
paste input "4495a9f7-7f9e-11f0-802"
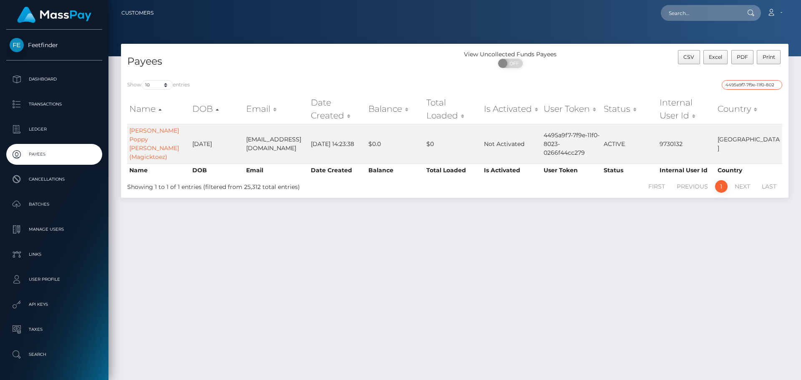
click at [744, 82] on input "4495a9f7-7f9e-11f0-8023-0266f44cc279" at bounding box center [752, 85] width 61 height 10
paste input "2f5fd8e1-7a08"
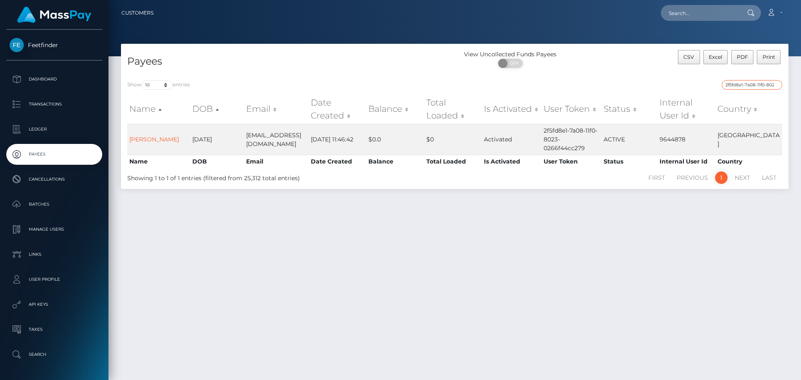
click at [735, 86] on input "2f5fd8e1-7a08-11f0-8023-0266f44cc279" at bounding box center [752, 85] width 61 height 10
paste input "a3e1a354-6d8c-11f0-87f1"
click at [751, 83] on input "a3e1a354-6d8c-11f0-87f1-0266f44cc279" at bounding box center [752, 85] width 61 height 10
paste input "0772dc34-7cc5-11f0-8023"
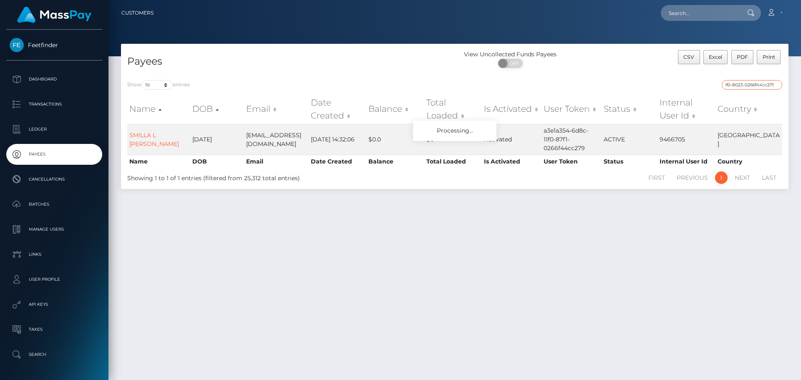
type input "0772dc34-7cc5-11f0-8023-0266f44cc279"
click at [137, 130] on td "Simone May Theobald" at bounding box center [158, 139] width 63 height 31
click at [142, 133] on link "Simone May Theobald" at bounding box center [154, 139] width 50 height 25
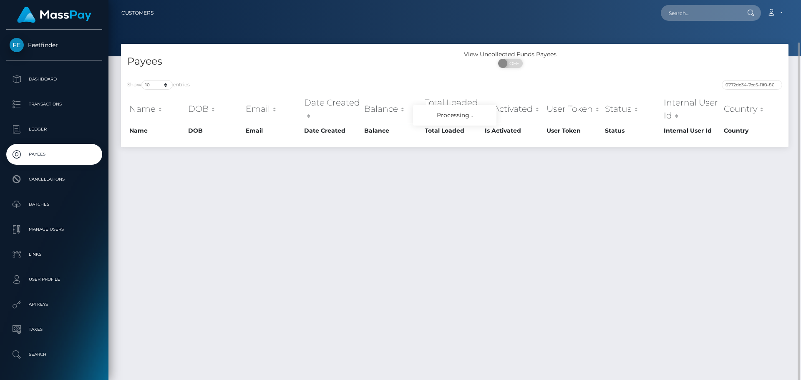
scroll to position [22, 0]
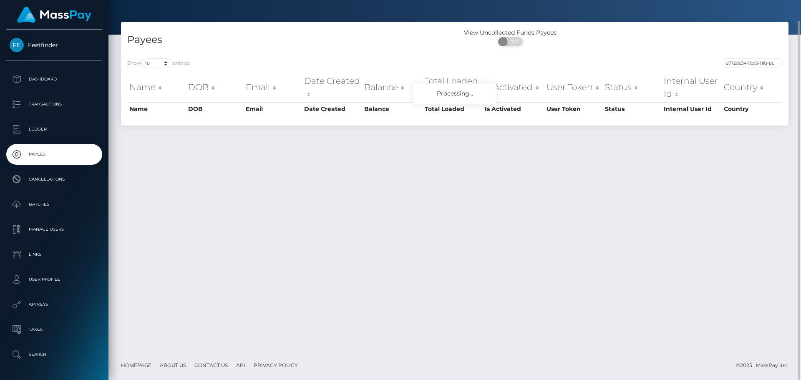
click at [665, 273] on div "Payees View Uncollected Funds Payees ON OFF Show 10 25 50 100 250 entries 0772d…" at bounding box center [455, 186] width 693 height 329
